Goal: Task Accomplishment & Management: Manage account settings

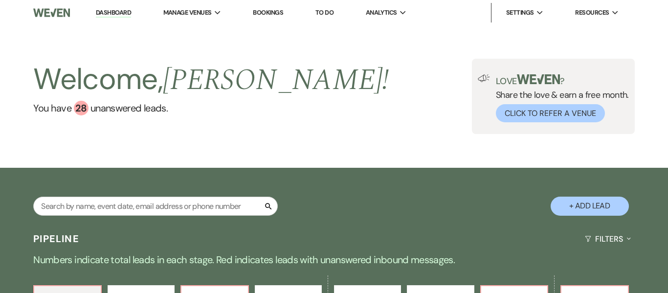
click at [105, 10] on link "Dashboard" at bounding box center [113, 12] width 35 height 9
click at [179, 207] on input "text" at bounding box center [155, 206] width 245 height 19
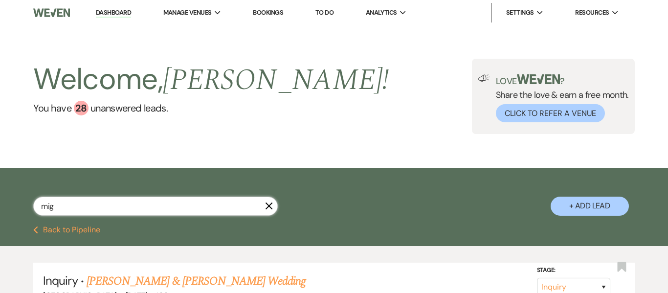
type input "migu"
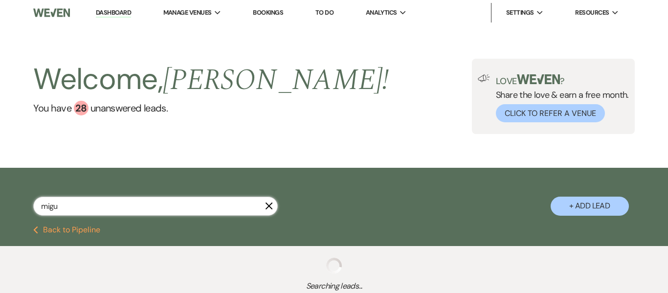
scroll to position [74, 0]
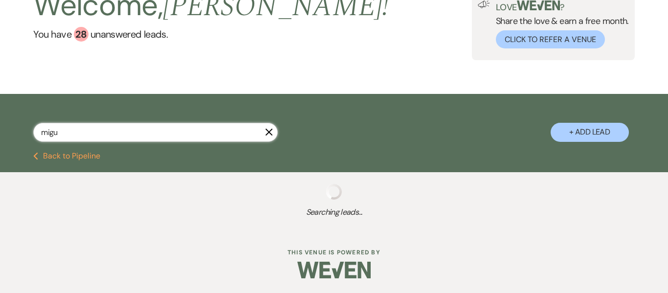
select select "8"
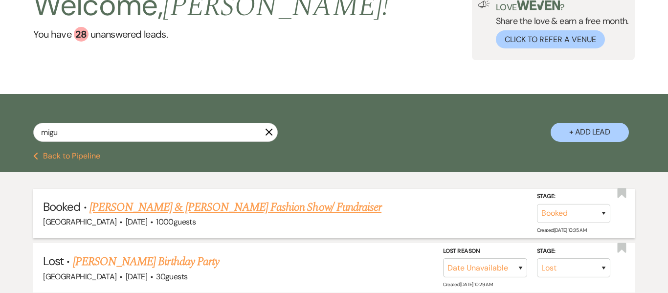
click at [129, 210] on link "[PERSON_NAME] & [PERSON_NAME] Fashion Show/ Fundraiser" at bounding box center [236, 208] width 292 height 18
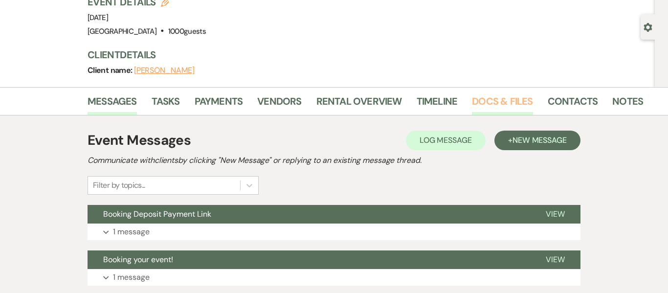
click at [505, 102] on link "Docs & Files" at bounding box center [502, 104] width 61 height 22
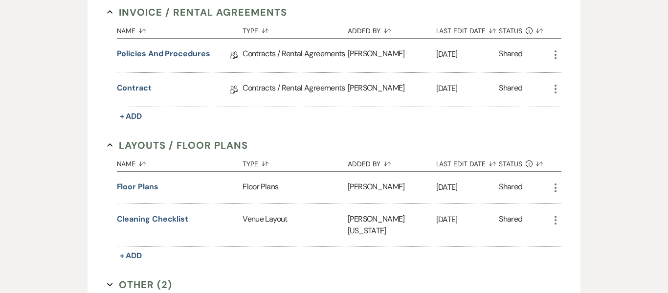
scroll to position [278, 0]
click at [147, 188] on button "Floor Plans" at bounding box center [138, 188] width 42 height 12
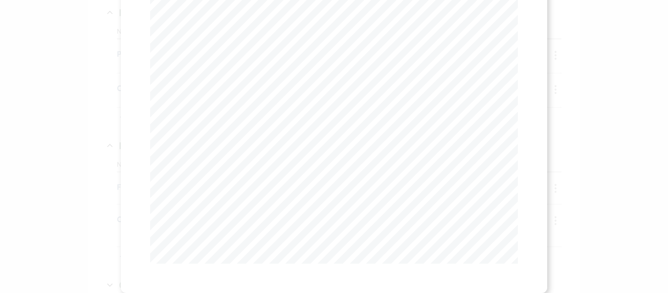
scroll to position [0, 0]
click at [512, 28] on use "button" at bounding box center [514, 27] width 8 height 8
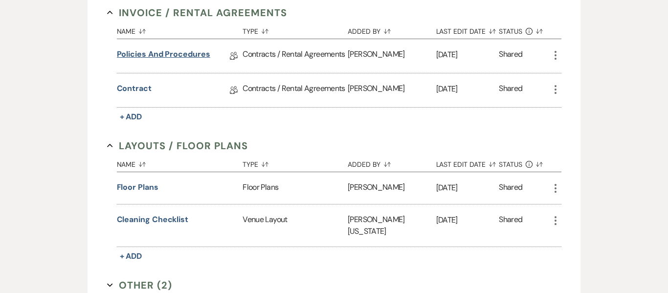
click at [168, 54] on link "Policies and Procedures" at bounding box center [163, 55] width 93 height 15
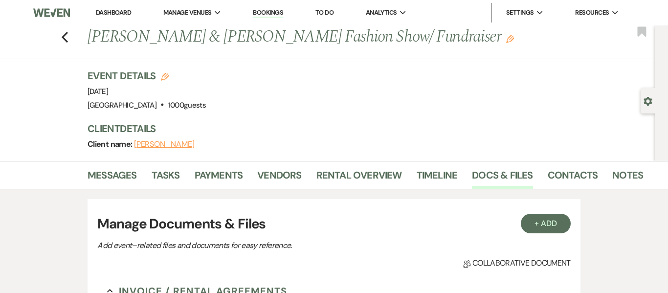
scroll to position [278, 0]
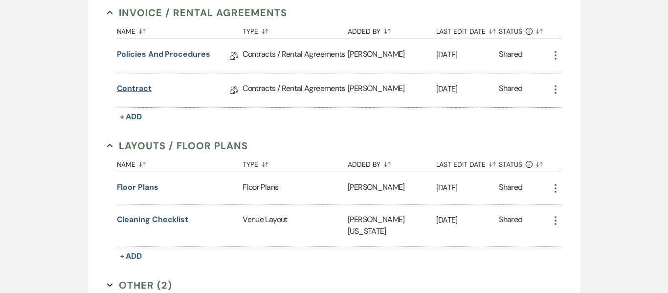
click at [145, 90] on link "Contract" at bounding box center [134, 90] width 35 height 15
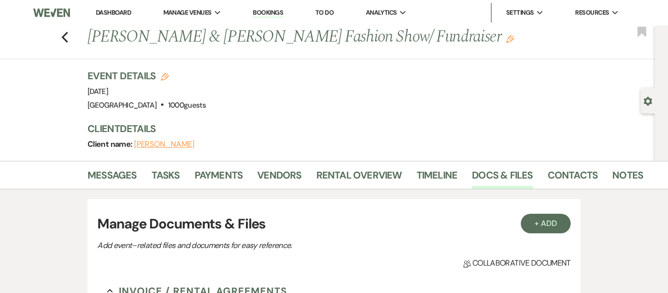
scroll to position [278, 0]
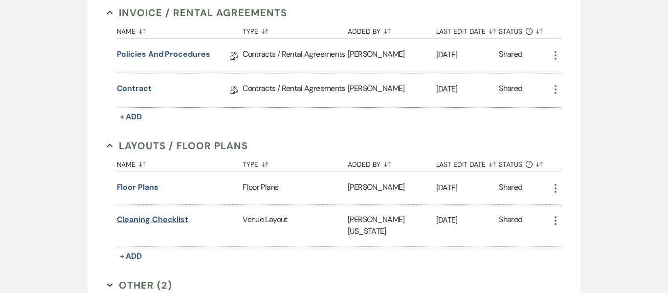
click at [165, 219] on button "Cleaning Checklist" at bounding box center [153, 220] width 72 height 12
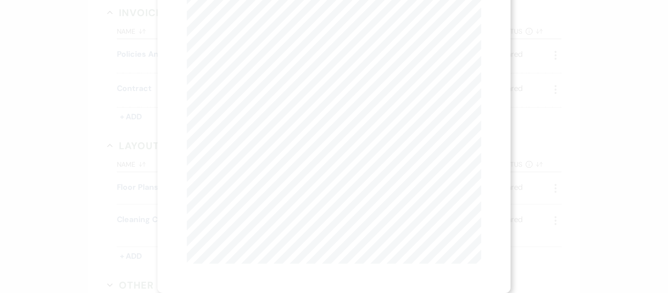
scroll to position [0, 0]
click at [479, 26] on icon "X" at bounding box center [477, 26] width 9 height 9
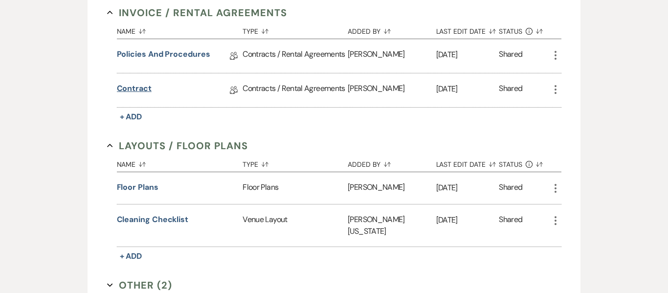
click at [135, 90] on link "Contract" at bounding box center [134, 90] width 35 height 15
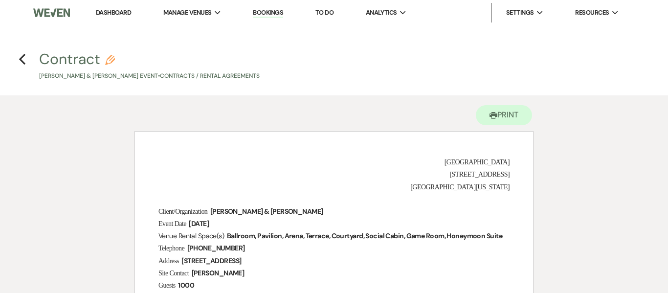
click at [113, 15] on link "Dashboard" at bounding box center [113, 12] width 35 height 8
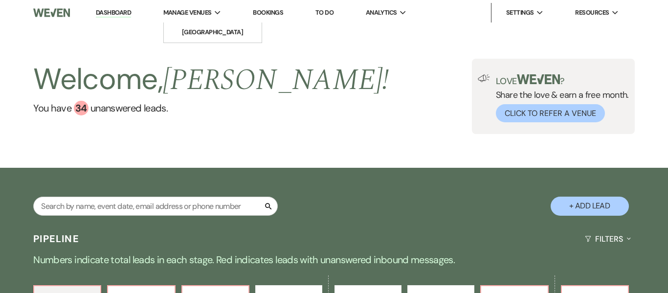
click at [194, 15] on span "Manage Venues" at bounding box center [187, 13] width 48 height 10
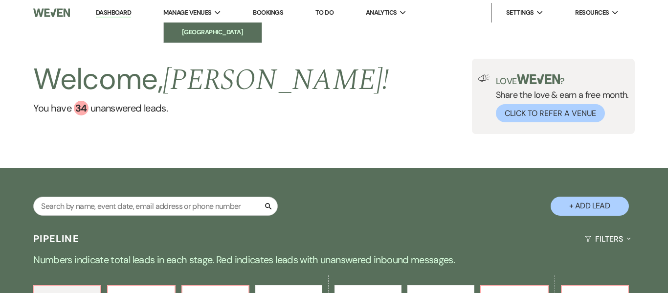
click at [193, 35] on li "[GEOGRAPHIC_DATA]" at bounding box center [213, 32] width 88 height 10
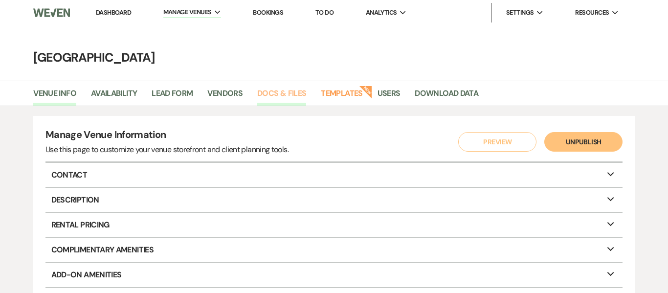
click at [273, 95] on link "Docs & Files" at bounding box center [281, 96] width 49 height 19
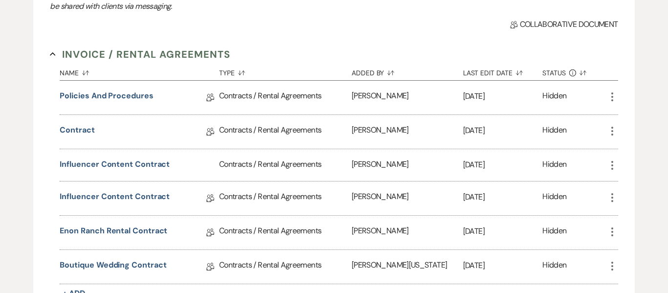
scroll to position [203, 0]
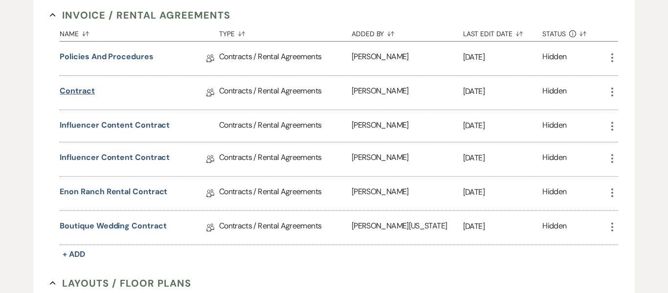
click at [88, 88] on link "Contract" at bounding box center [77, 92] width 35 height 15
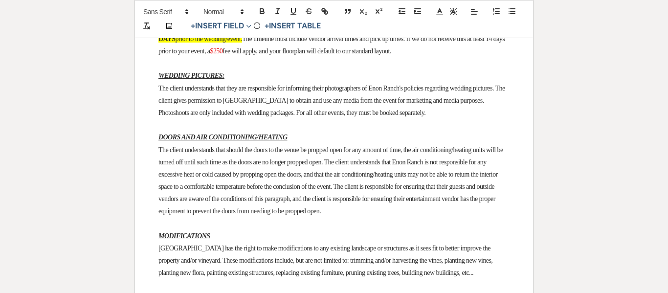
scroll to position [1774, 0]
drag, startPoint x: 496, startPoint y: 129, endPoint x: 395, endPoint y: 117, distance: 101.0
click at [363, 57] on p "The client is required to submit a full TIMELINE & FLOORPLAN for the day outlin…" at bounding box center [334, 38] width 351 height 37
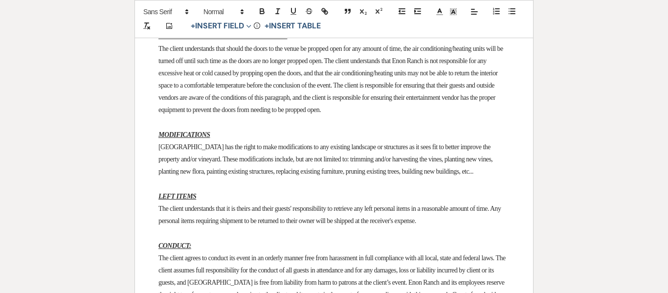
scroll to position [1876, 0]
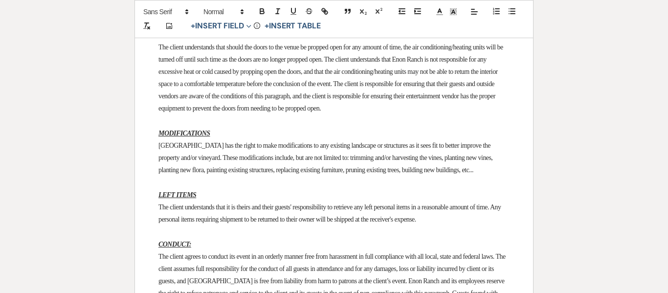
click at [407, 115] on p "The client understands that should the doors to the venue be propped open for a…" at bounding box center [334, 78] width 351 height 74
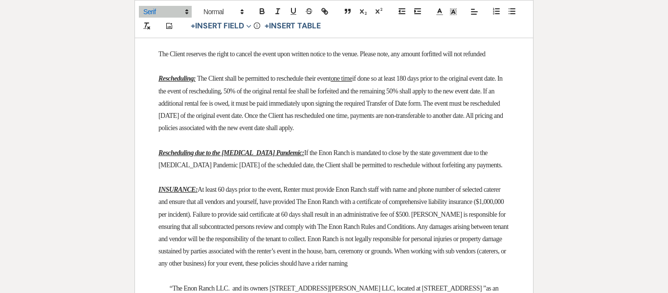
scroll to position [2498, 0]
